Goal: Find specific page/section: Find specific page/section

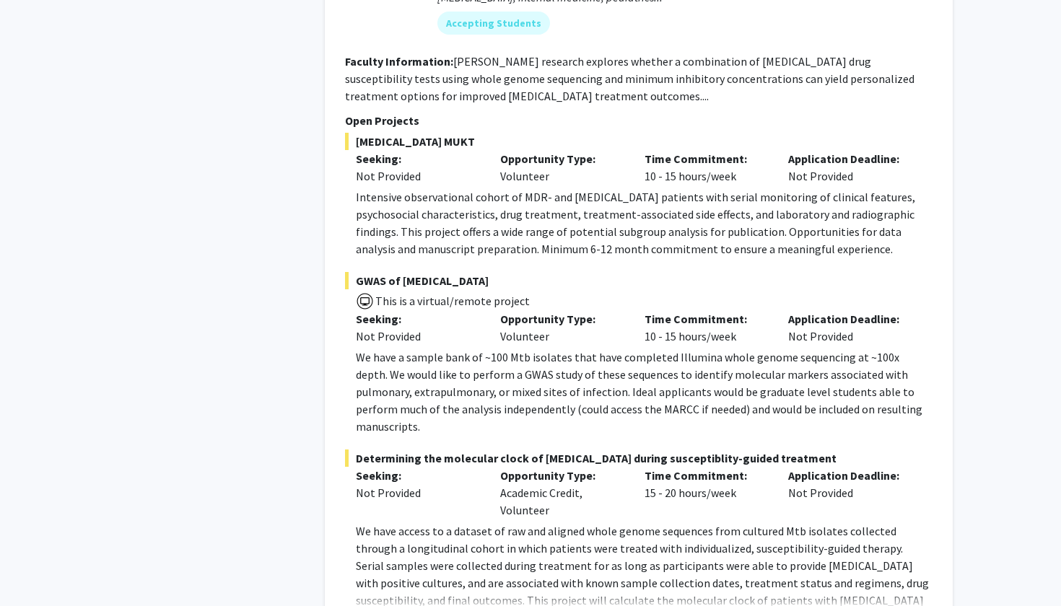
scroll to position [6855, 0]
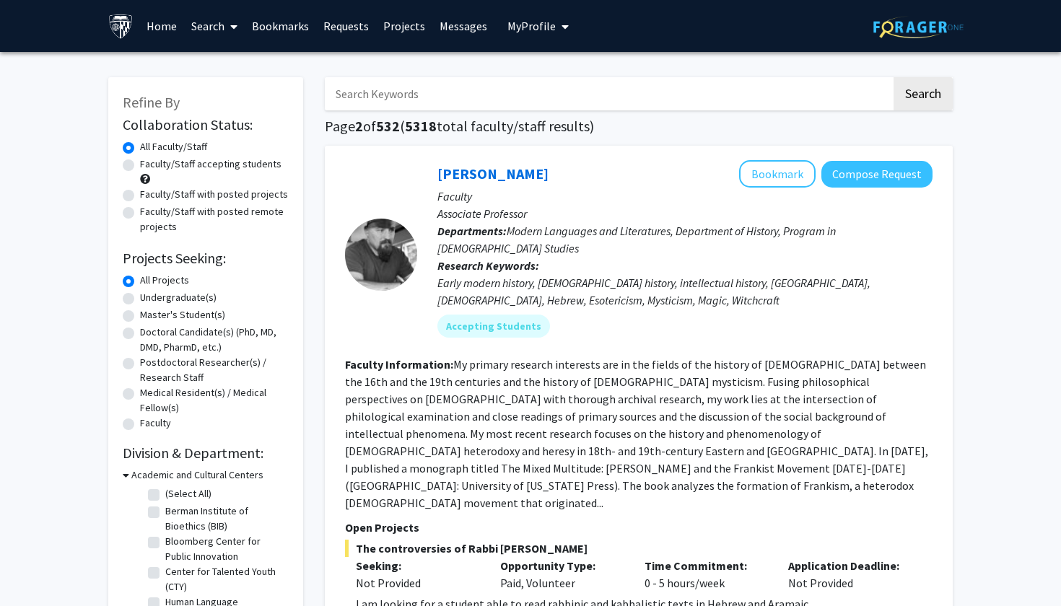
click at [445, 93] on input "Search Keywords" at bounding box center [608, 93] width 566 height 33
type input "[PERSON_NAME]"
click at [922, 96] on button "Search" at bounding box center [922, 93] width 59 height 33
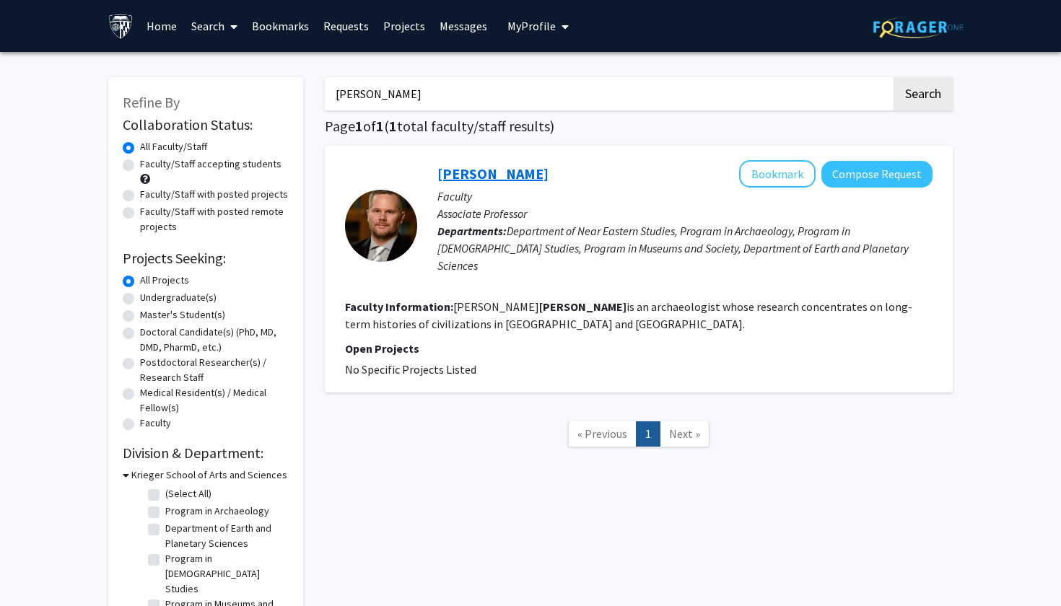
click at [520, 176] on link "[PERSON_NAME]" at bounding box center [492, 174] width 111 height 18
